Goal: Information Seeking & Learning: Learn about a topic

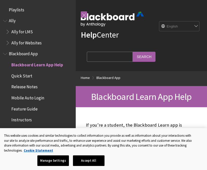
scroll to position [52, 0]
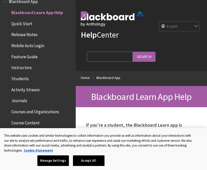
click at [29, 31] on span "Release Notes" at bounding box center [24, 34] width 26 height 7
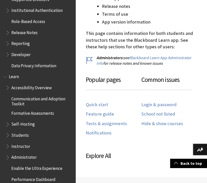
scroll to position [240, 0]
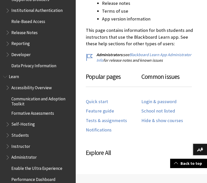
click at [157, 100] on link "Login & password" at bounding box center [158, 102] width 35 height 6
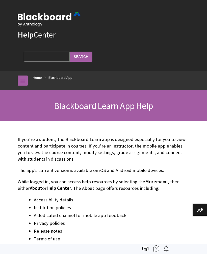
scroll to position [52, 0]
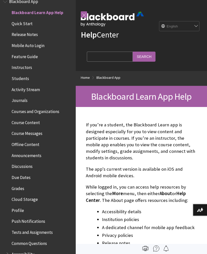
click at [30, 46] on span "Mobile Auto Login" at bounding box center [27, 44] width 33 height 7
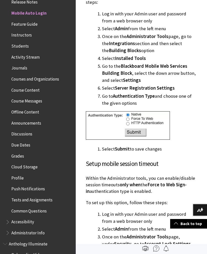
scroll to position [898, 0]
